Goal: Information Seeking & Learning: Learn about a topic

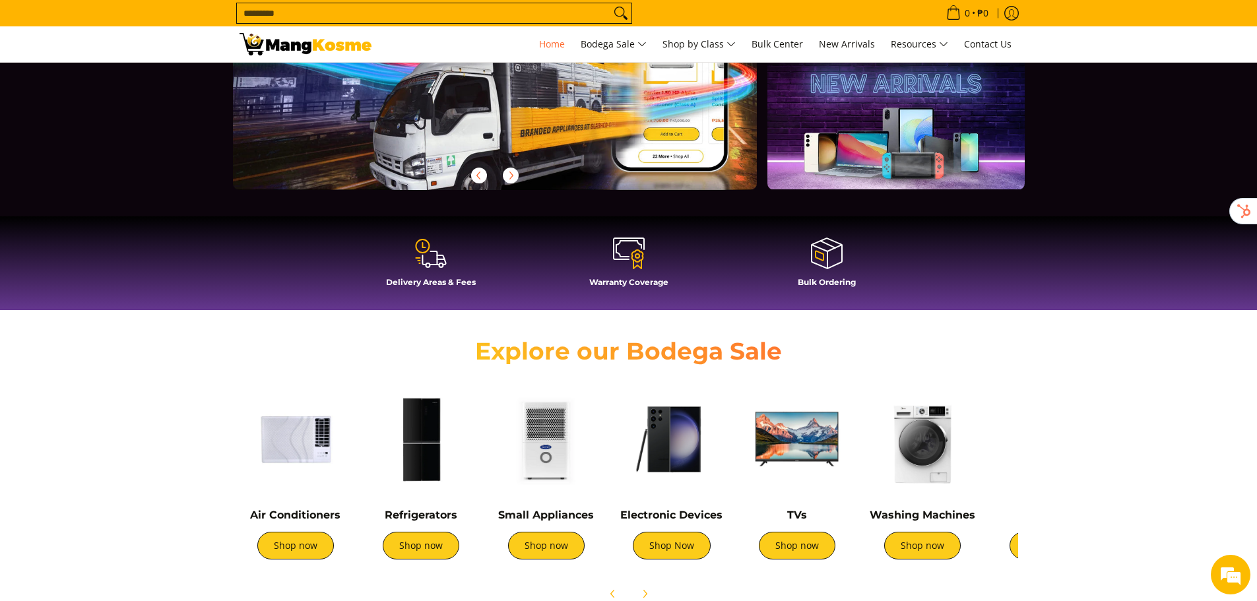
click at [904, 461] on img at bounding box center [922, 439] width 112 height 112
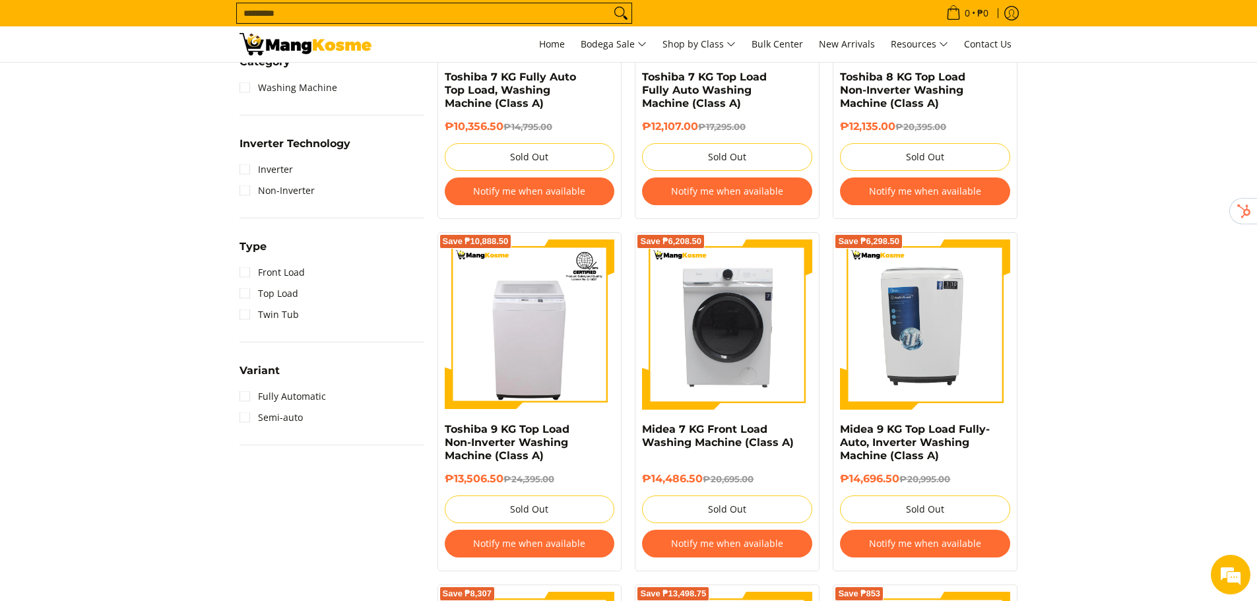
scroll to position [518, 0]
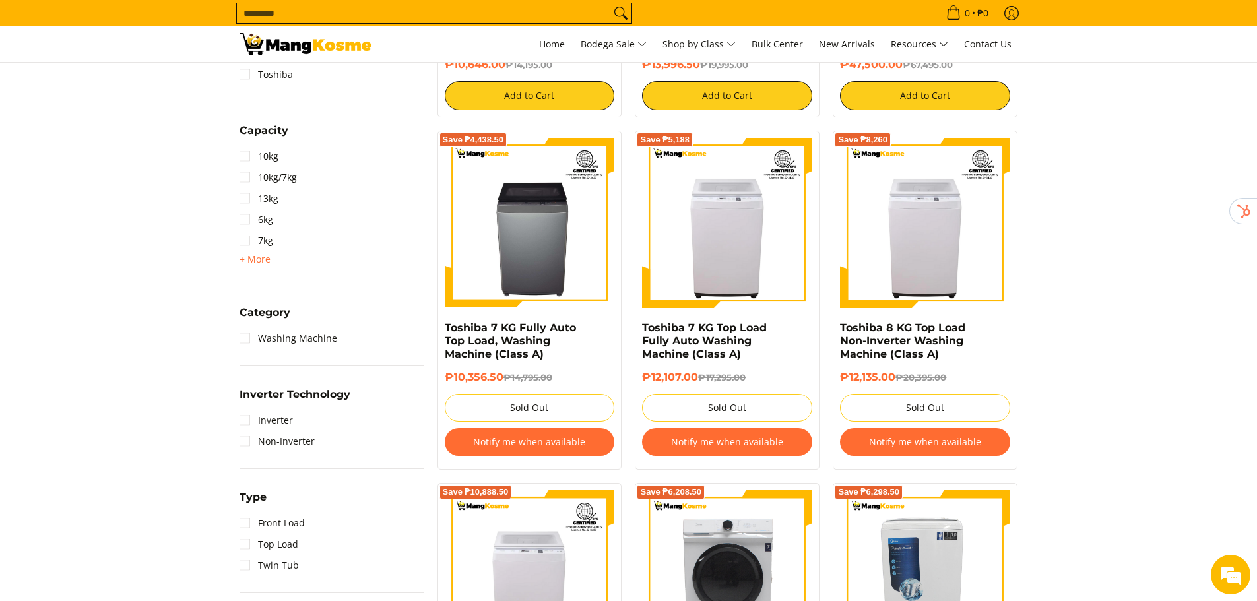
drag, startPoint x: 257, startPoint y: 257, endPoint x: 185, endPoint y: 265, distance: 72.3
click at [257, 257] on span "+ More" at bounding box center [255, 259] width 31 height 11
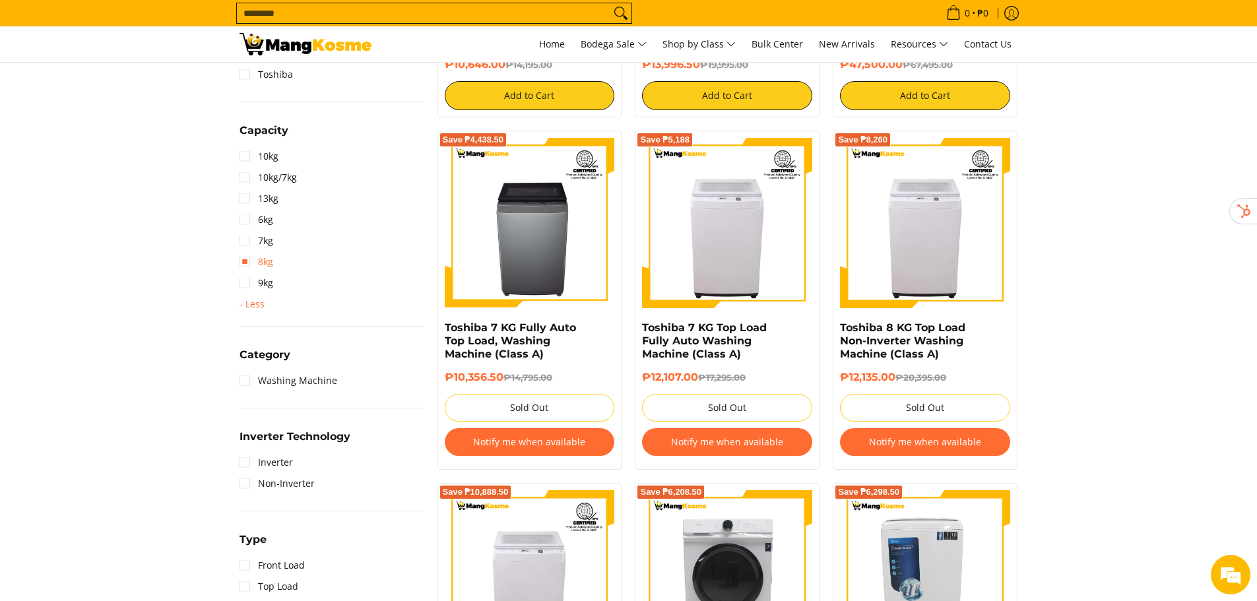
click at [255, 259] on link "8kg" at bounding box center [257, 261] width 34 height 21
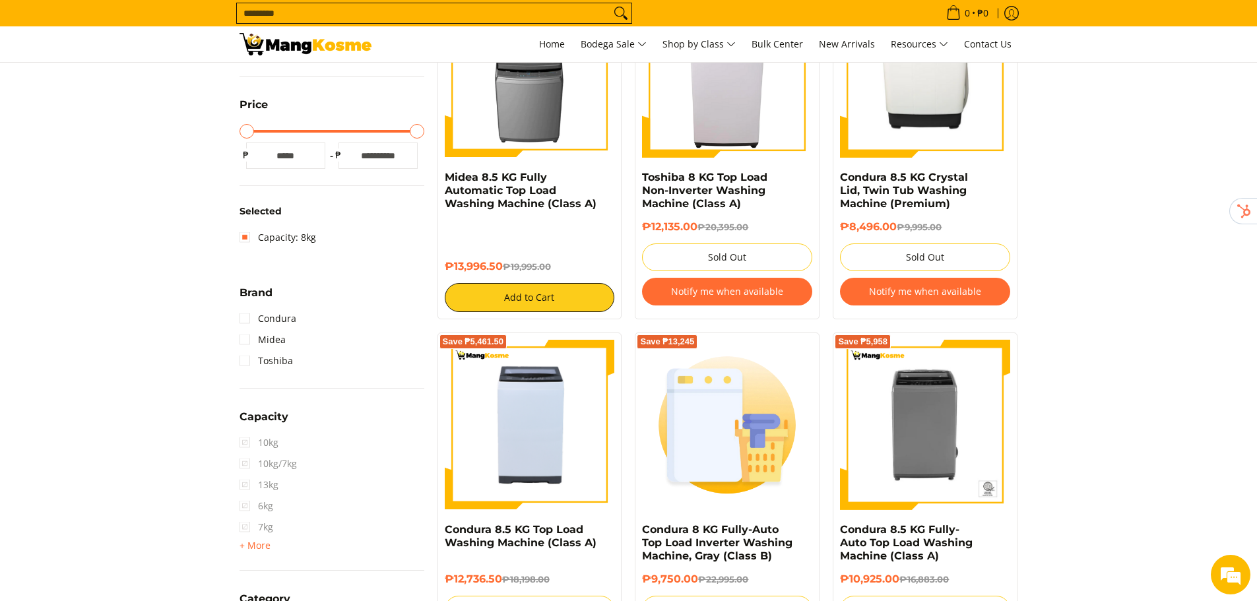
scroll to position [305, 0]
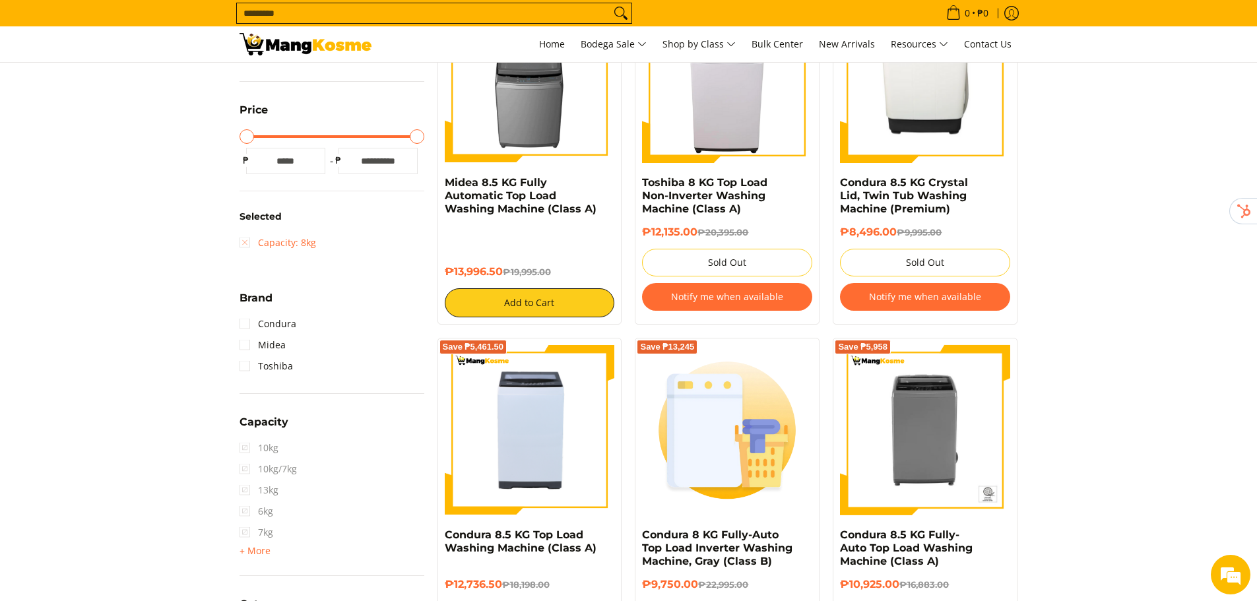
click at [269, 241] on link "Capacity: 8kg" at bounding box center [278, 242] width 77 height 21
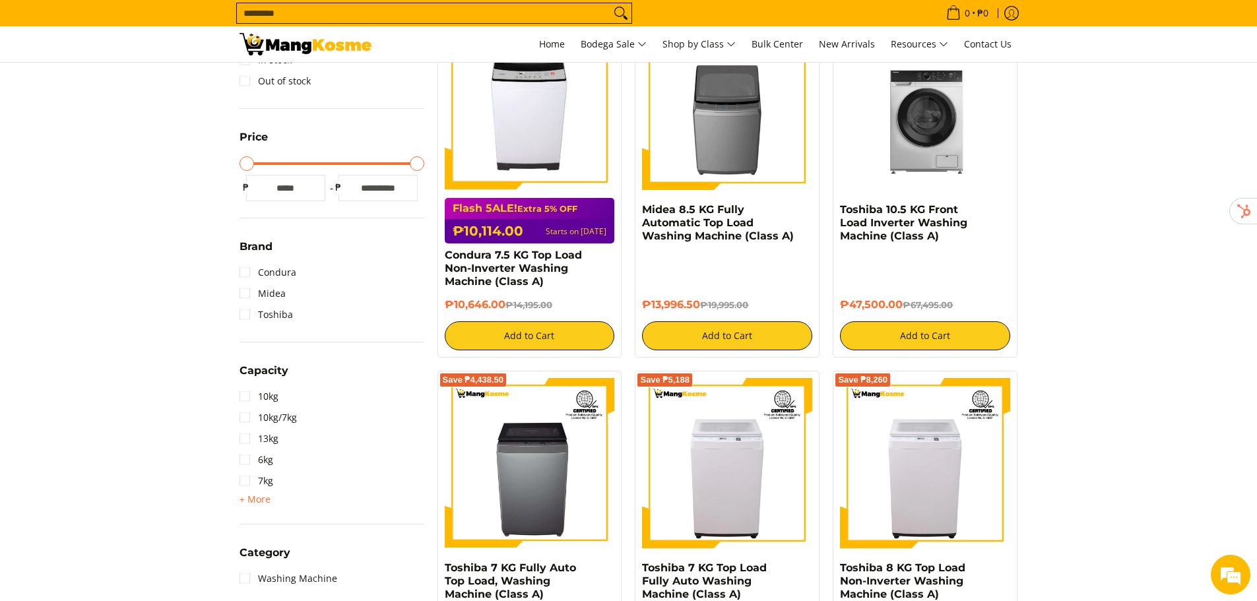
scroll to position [371, 0]
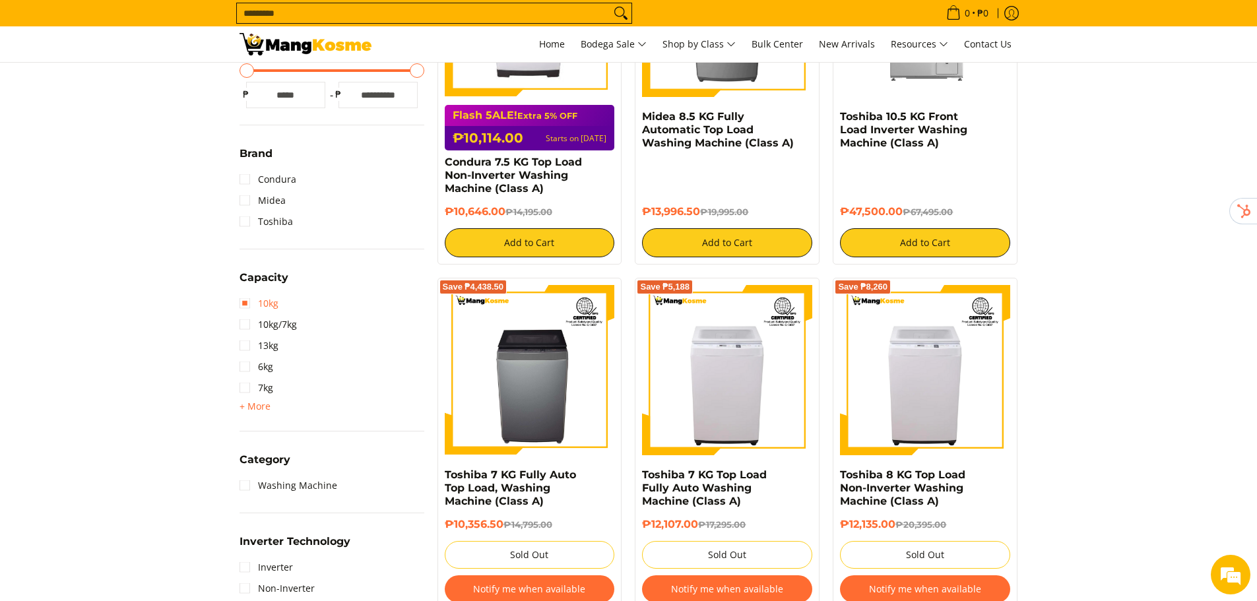
click at [269, 304] on link "10kg" at bounding box center [259, 303] width 39 height 21
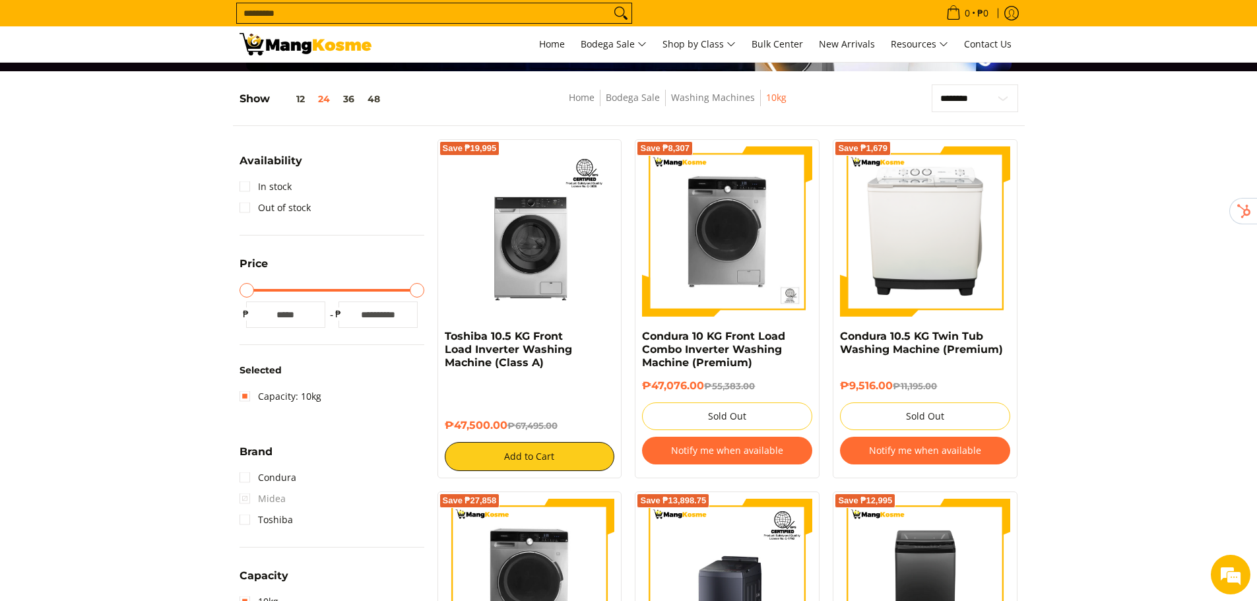
scroll to position [330, 0]
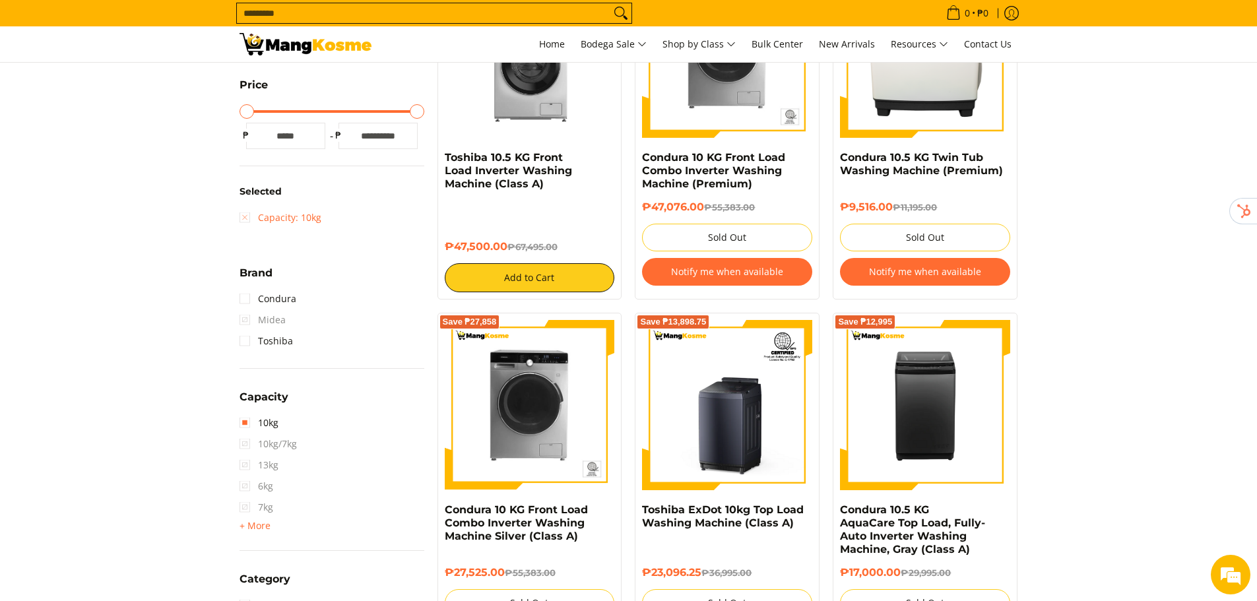
click at [259, 224] on link "Capacity: 10kg" at bounding box center [281, 217] width 82 height 21
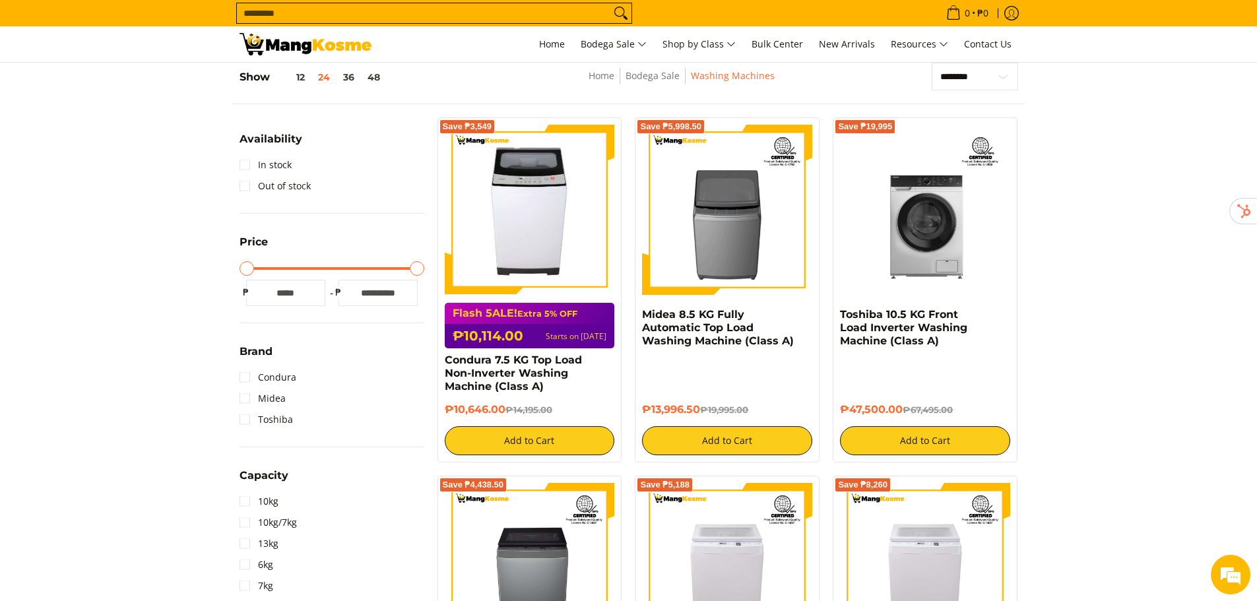
scroll to position [107, 0]
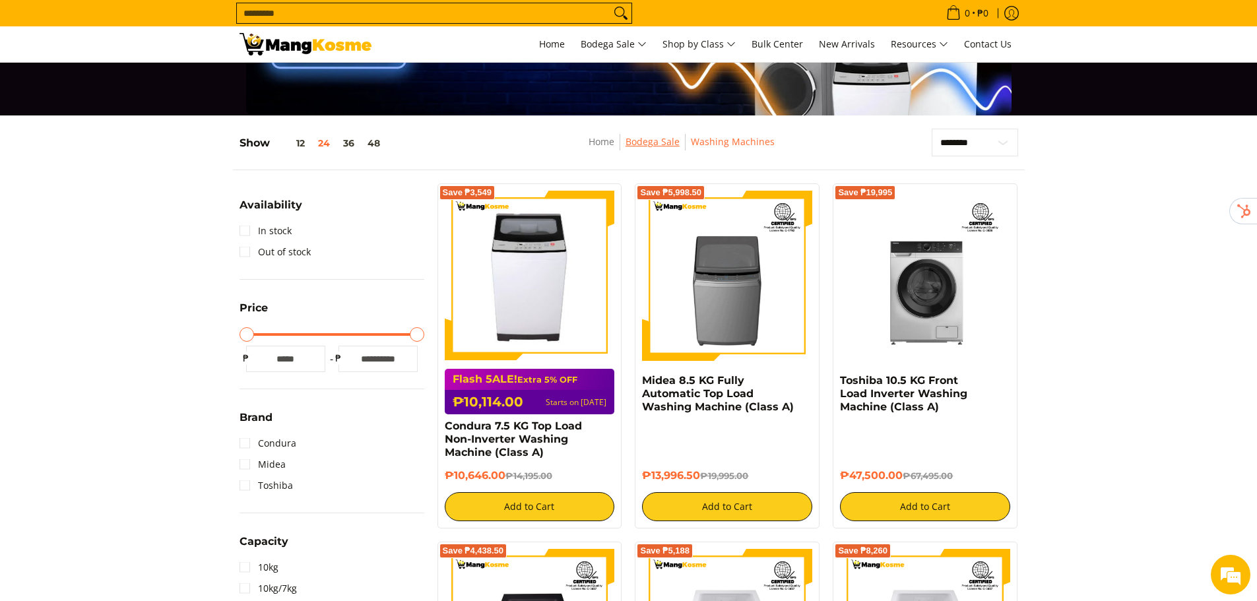
click at [674, 144] on link "Bodega Sale" at bounding box center [652, 141] width 54 height 13
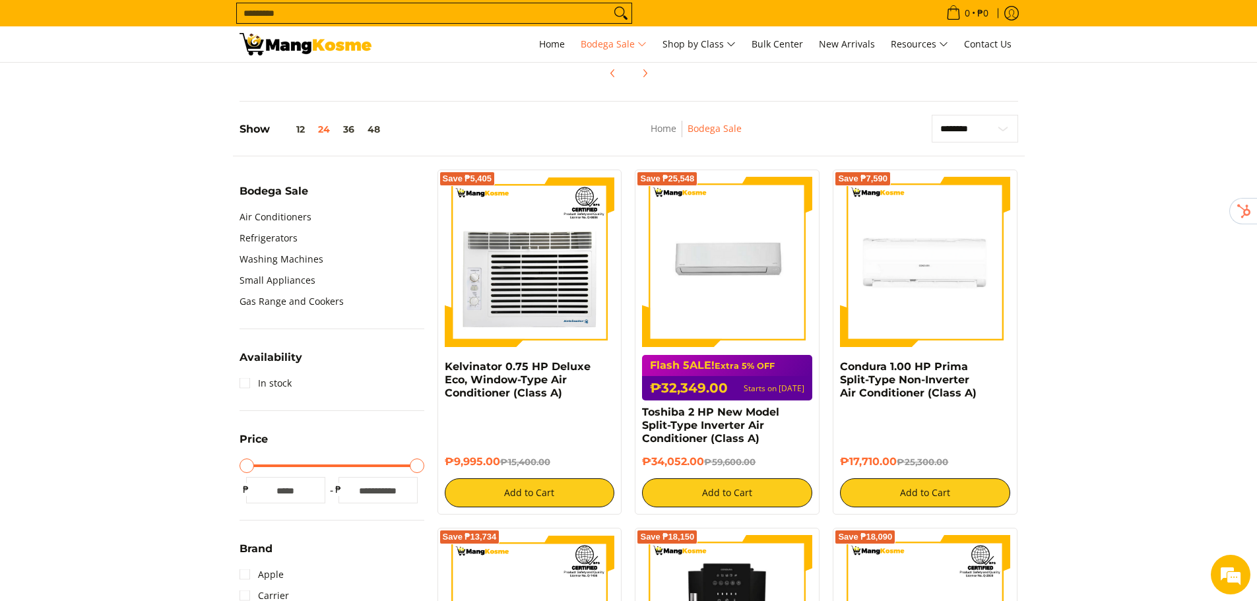
scroll to position [139, 0]
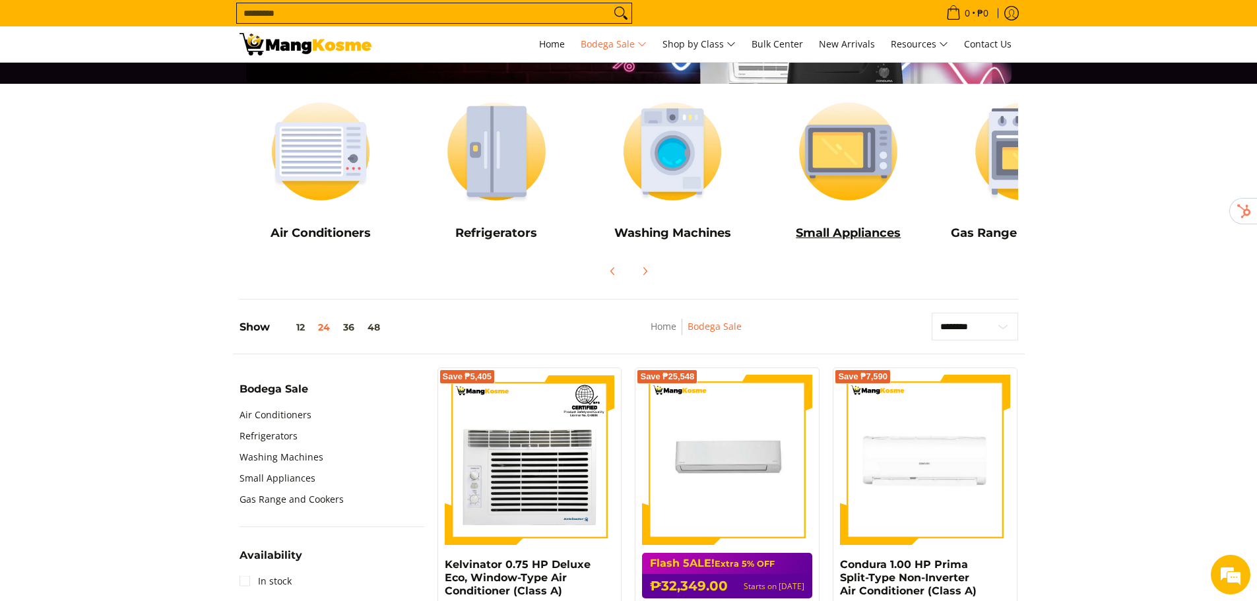
click at [874, 165] on img at bounding box center [848, 151] width 163 height 122
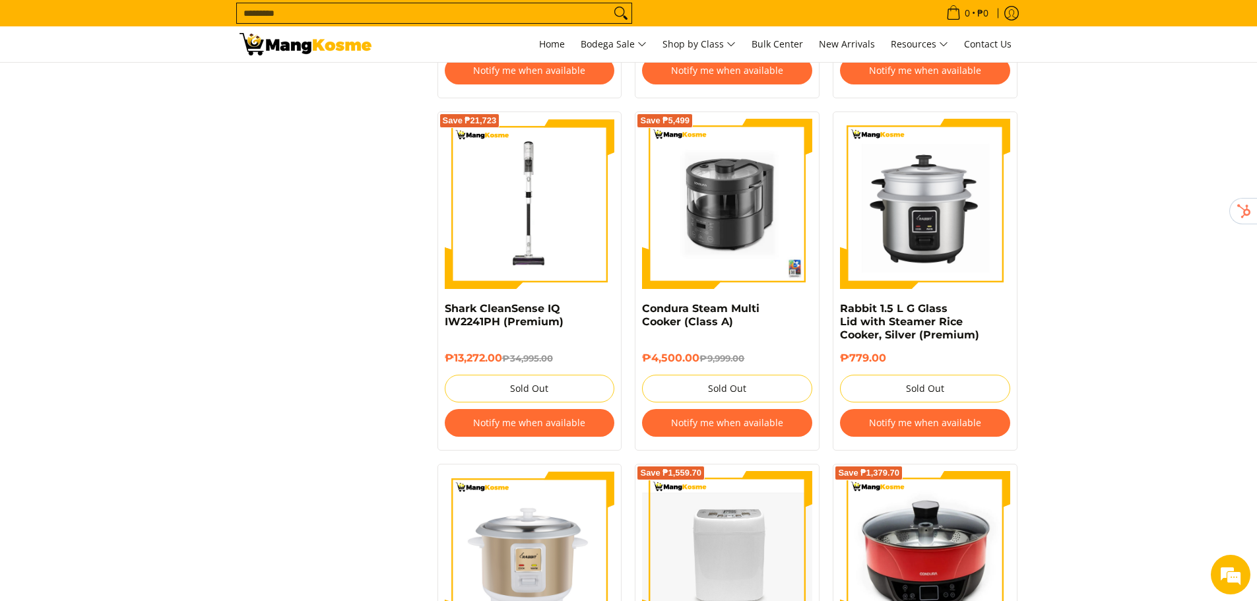
scroll to position [2441, 0]
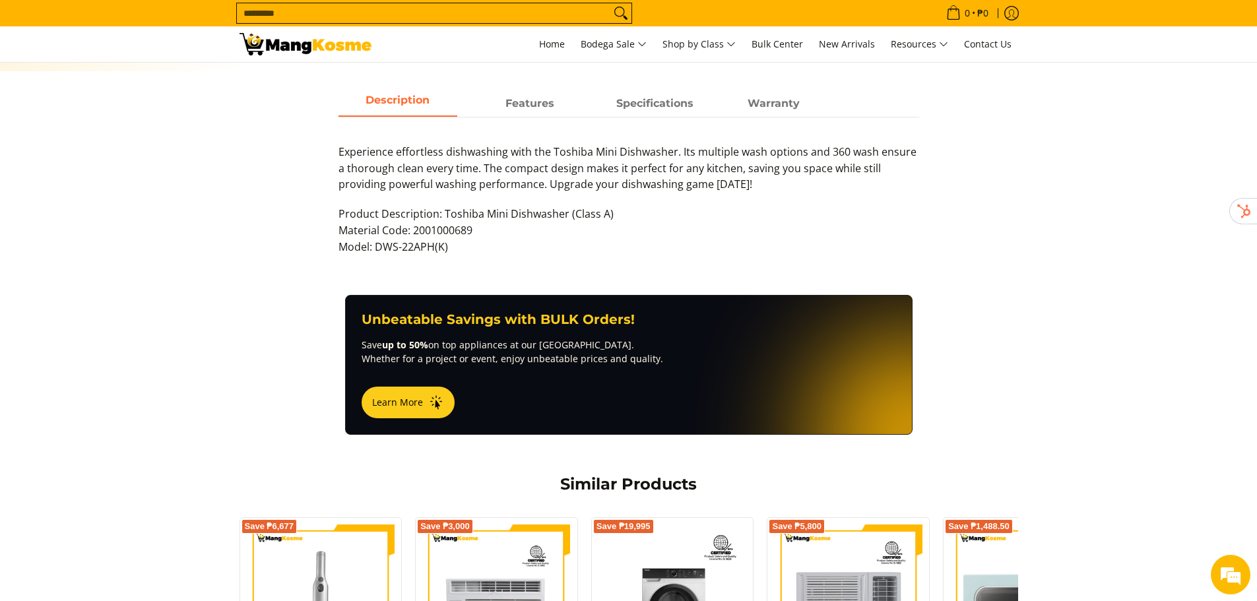
scroll to position [66, 0]
